Goal: Information Seeking & Learning: Learn about a topic

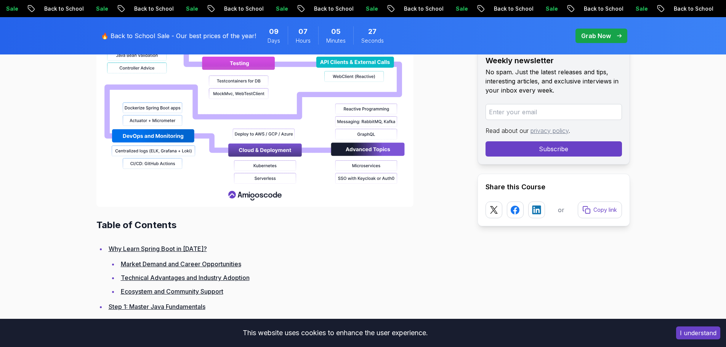
scroll to position [800, 0]
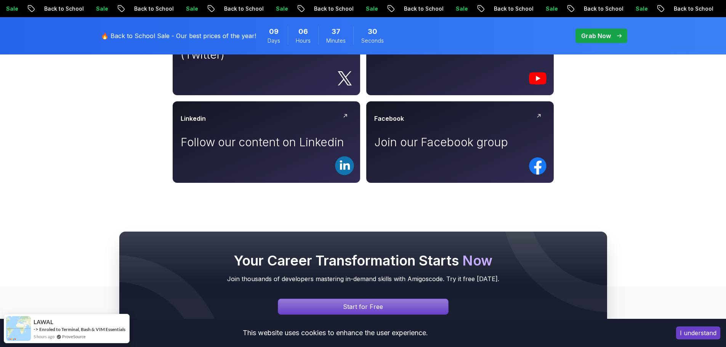
scroll to position [648, 0]
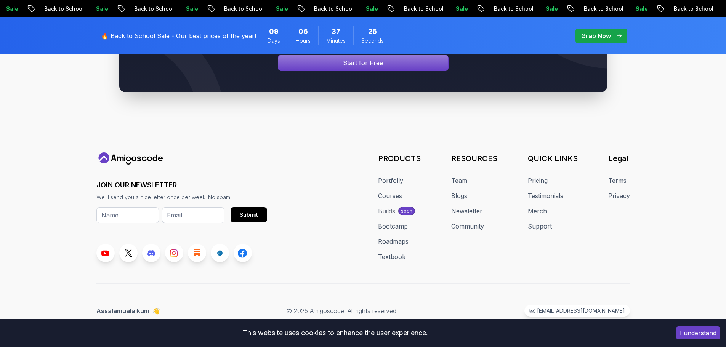
scroll to position [712, 0]
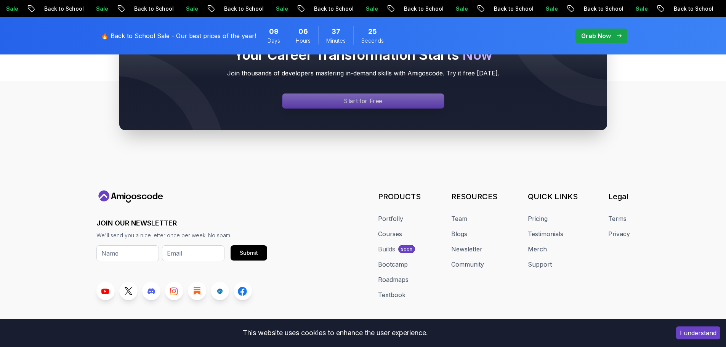
click at [363, 100] on p "Start for Free" at bounding box center [363, 101] width 38 height 9
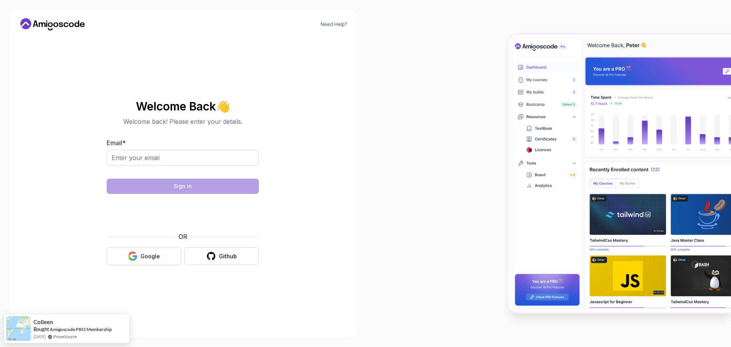
click at [144, 251] on button "Google" at bounding box center [144, 256] width 75 height 18
click at [139, 256] on button "Google" at bounding box center [144, 256] width 75 height 18
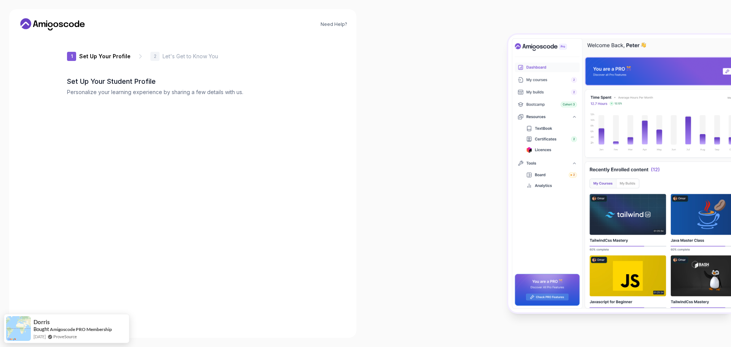
type input "calmlionb5710"
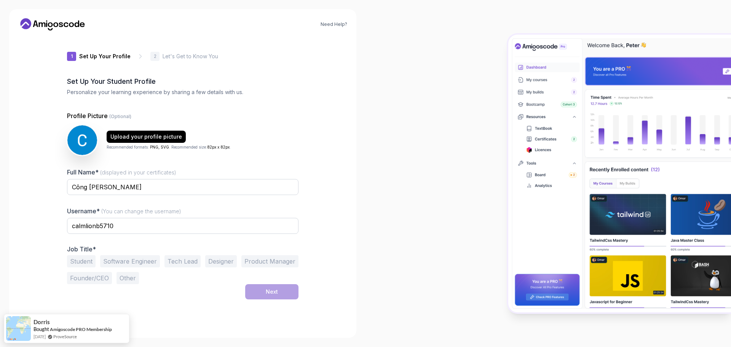
click at [245, 126] on div "Upload your profile picture Recommended formats: PNG, SVG . Recommended size: 8…" at bounding box center [183, 140] width 232 height 30
drag, startPoint x: 122, startPoint y: 224, endPoint x: 125, endPoint y: 222, distance: 3.9
click at [122, 224] on input "calmlionb5710" at bounding box center [183, 226] width 232 height 16
click at [170, 195] on input "Công [PERSON_NAME]" at bounding box center [183, 187] width 232 height 16
click at [154, 139] on div "Upload your profile picture" at bounding box center [146, 137] width 72 height 8
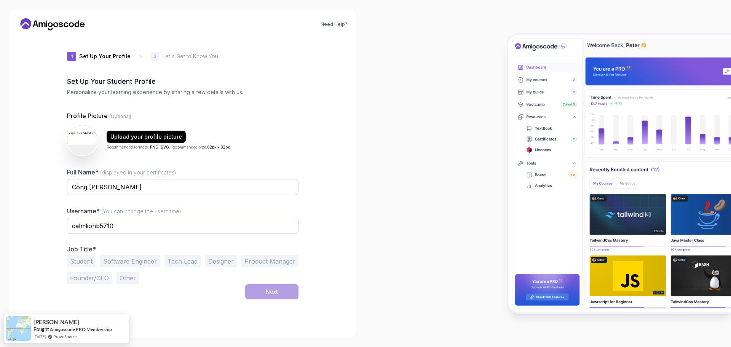
click at [156, 53] on div "2" at bounding box center [154, 56] width 9 height 9
click at [107, 71] on div "1 Set Up Your Profile 1 Set Up Your Profile 2 Let's Get to Know You Set Up Your…" at bounding box center [183, 183] width 232 height 292
click at [35, 323] on span "Bought" at bounding box center [42, 325] width 16 height 6
click at [338, 24] on link "Need Help?" at bounding box center [334, 24] width 27 height 6
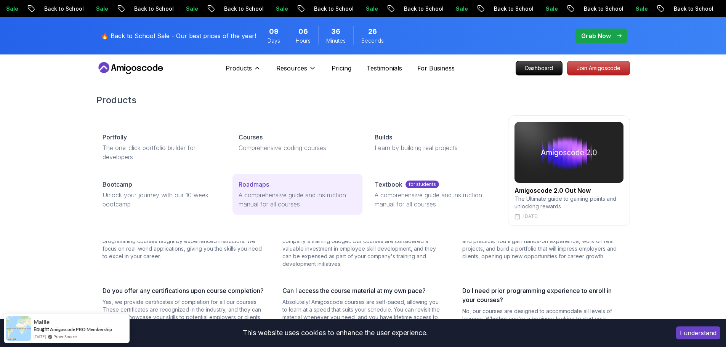
click at [251, 189] on p "Roadmaps" at bounding box center [253, 184] width 30 height 9
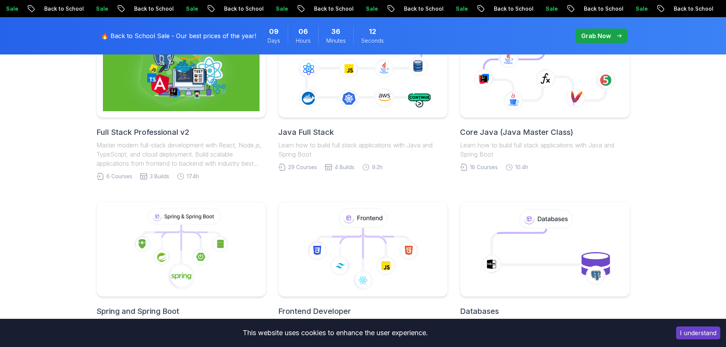
scroll to position [343, 0]
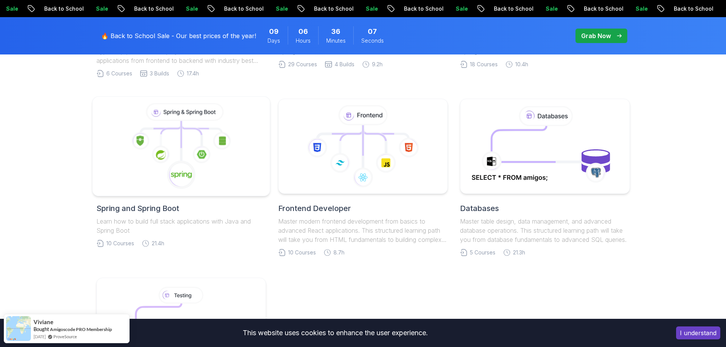
click at [188, 152] on icon at bounding box center [181, 146] width 165 height 86
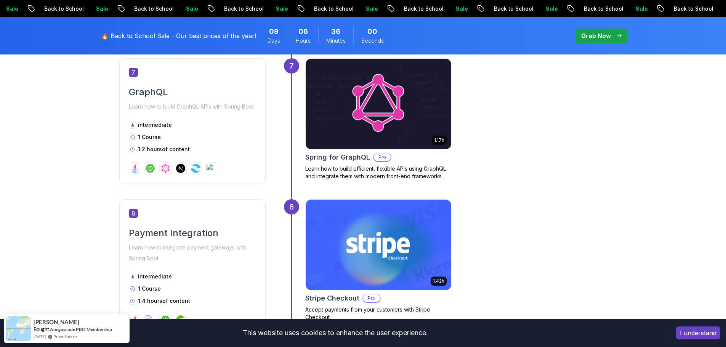
scroll to position [1257, 0]
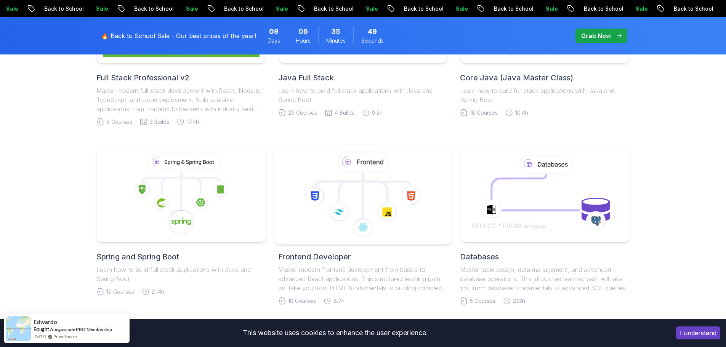
scroll to position [305, 0]
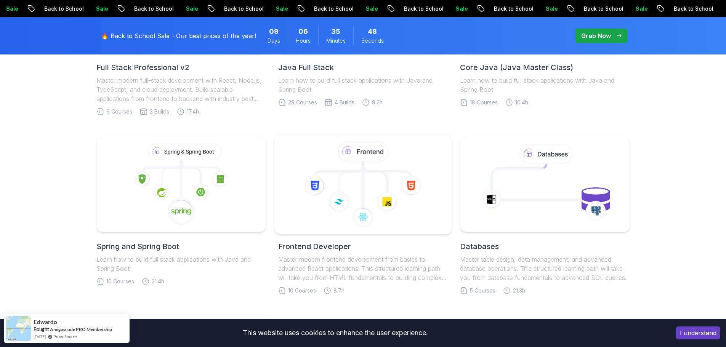
click at [359, 179] on icon at bounding box center [363, 184] width 165 height 86
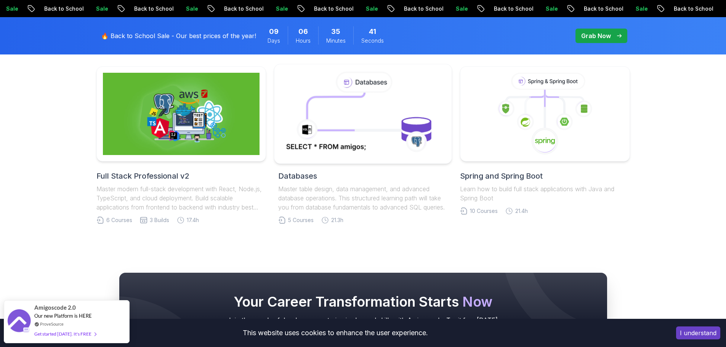
scroll to position [1562, 0]
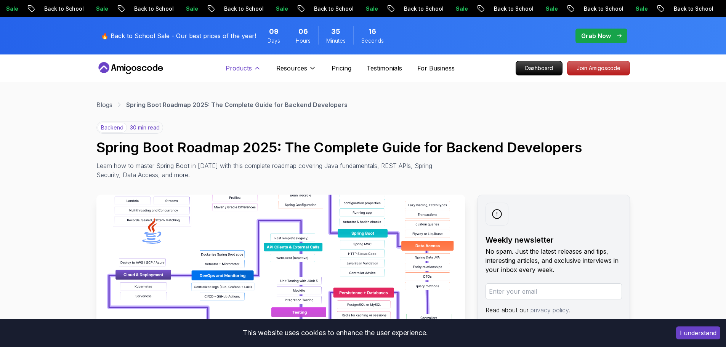
click at [248, 65] on p "Products" at bounding box center [239, 68] width 26 height 9
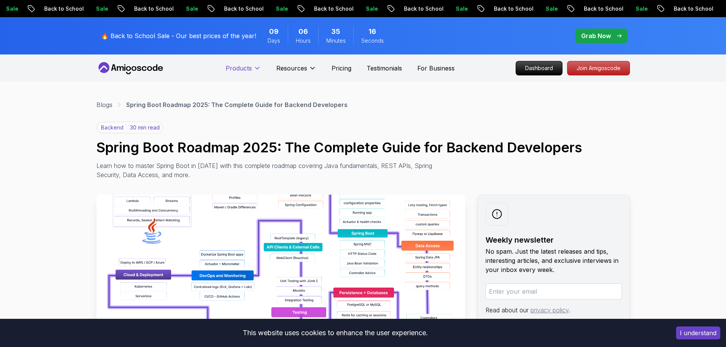
click at [248, 65] on p "Products" at bounding box center [239, 68] width 26 height 9
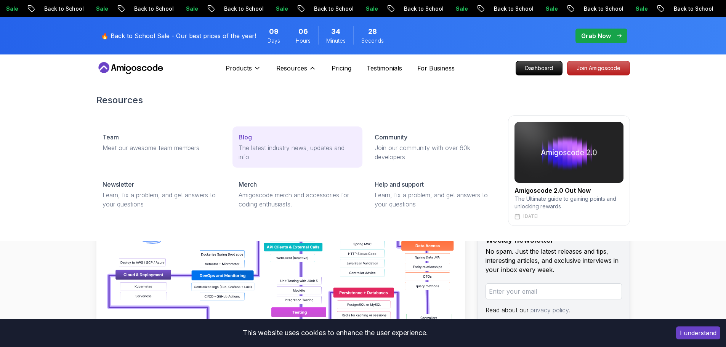
click at [253, 138] on div "Blog" at bounding box center [297, 137] width 118 height 9
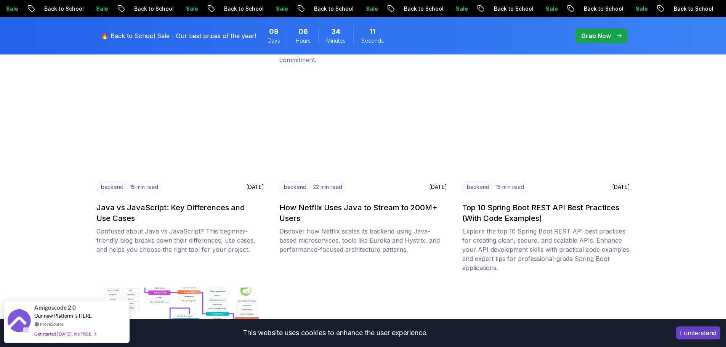
scroll to position [691, 0]
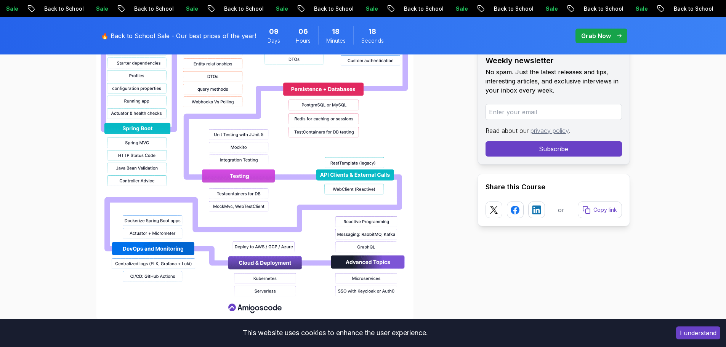
scroll to position [800, 0]
